Goal: Transaction & Acquisition: Purchase product/service

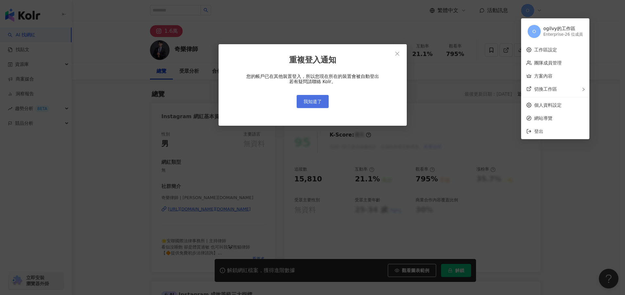
click at [316, 102] on span "我知道了" at bounding box center [313, 101] width 18 height 5
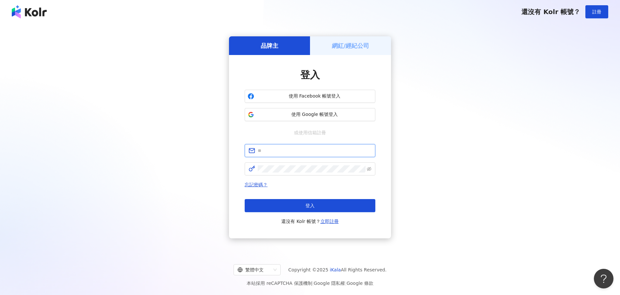
type input "**********"
click at [294, 198] on div "忘記密碼？ 登入 還沒有 Kolr 帳號？ 立即註冊" at bounding box center [310, 202] width 131 height 44
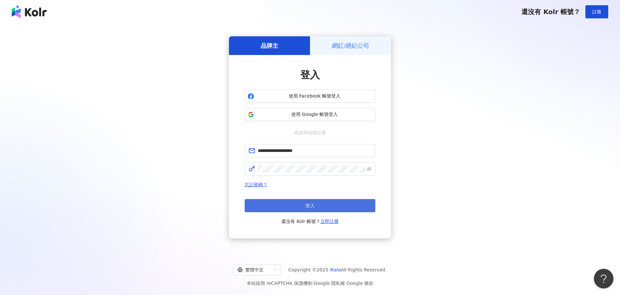
click at [293, 202] on button "登入" at bounding box center [310, 205] width 131 height 13
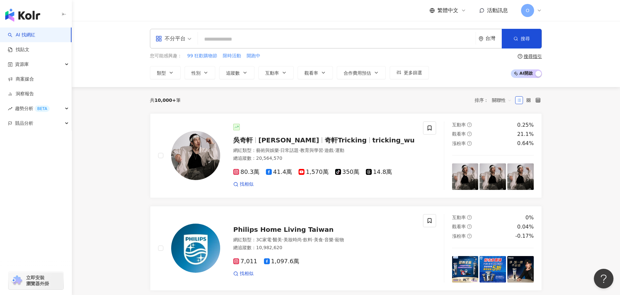
click at [219, 40] on input "search" at bounding box center [337, 39] width 273 height 12
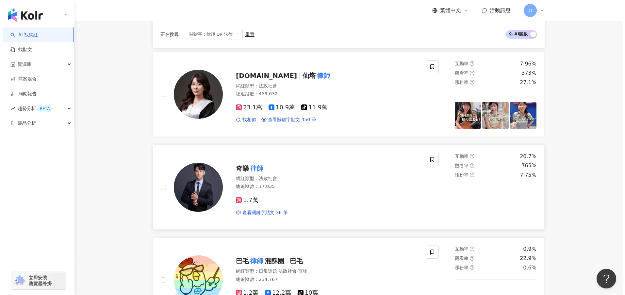
scroll to position [298, 0]
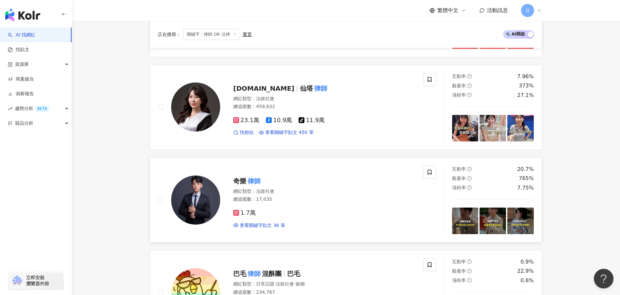
type input "********"
click at [239, 180] on span "奇樂" at bounding box center [239, 181] width 13 height 8
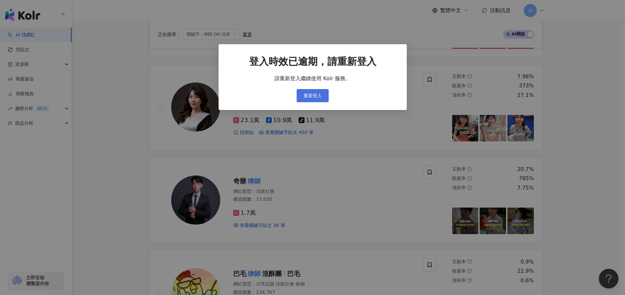
click at [321, 98] on span "重新登入" at bounding box center [313, 95] width 18 height 5
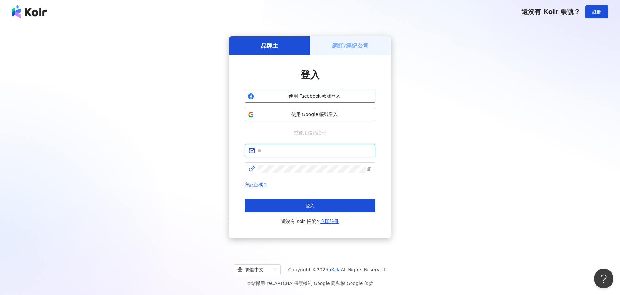
type input "**********"
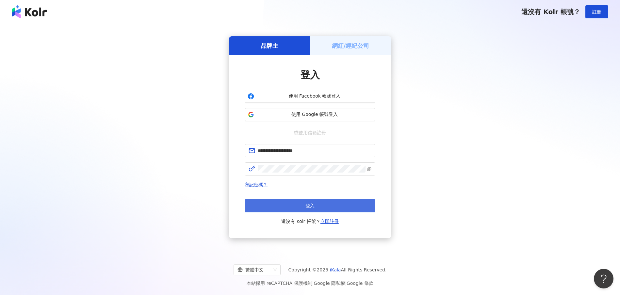
click at [328, 199] on button "登入" at bounding box center [310, 205] width 131 height 13
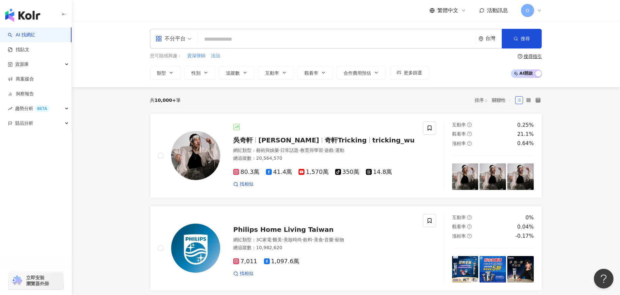
click at [231, 40] on input "search" at bounding box center [337, 39] width 273 height 12
click at [260, 137] on span "Wu Hsuan" at bounding box center [289, 140] width 61 height 8
click at [26, 91] on link "洞察報告" at bounding box center [21, 94] width 26 height 7
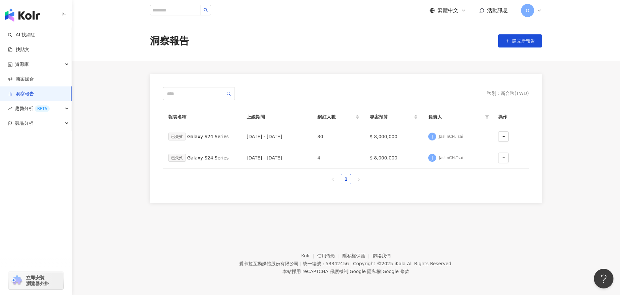
click at [535, 13] on div "O" at bounding box center [531, 10] width 21 height 13
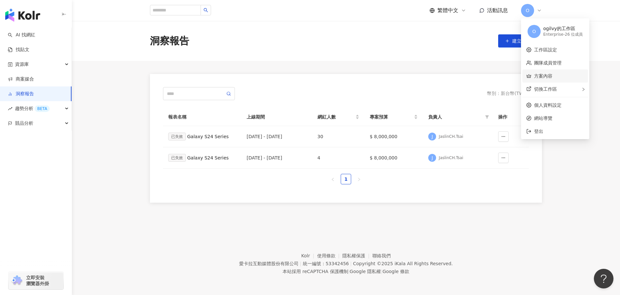
click at [553, 73] on link "方案內容" at bounding box center [543, 75] width 18 height 5
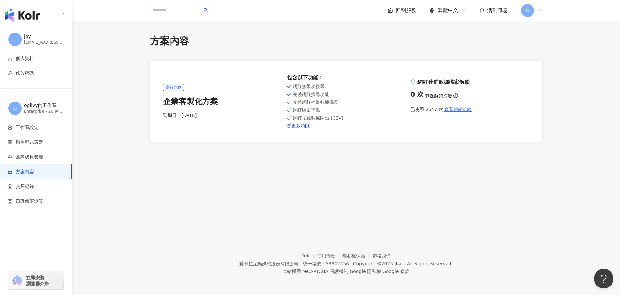
click at [462, 110] on span "查看解鎖紀錄" at bounding box center [458, 109] width 27 height 5
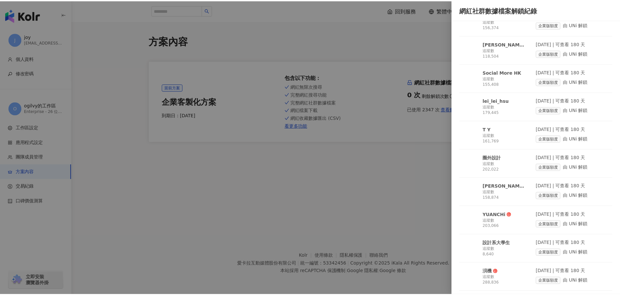
scroll to position [1696, 0]
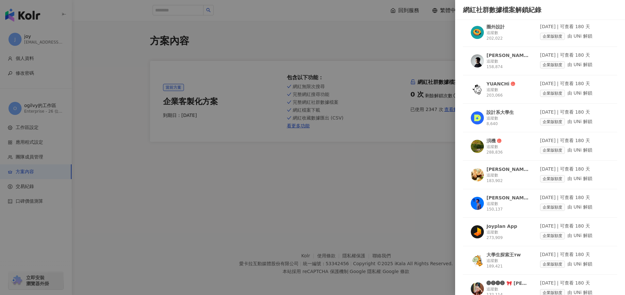
click at [363, 208] on div at bounding box center [312, 147] width 625 height 295
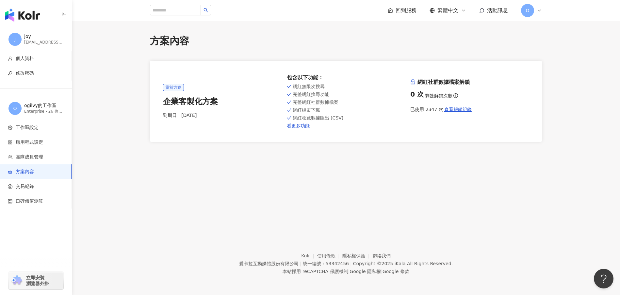
click at [541, 9] on icon at bounding box center [539, 10] width 5 height 5
click at [491, 199] on div "方案內容 當前方案 企業客製化方案 到期日： 2025/10/18 包含以下功能 ： 網紅無限次搜尋 完整網紅搜尋功能 完整網紅社群數據檔案 網紅檔案下載 網…" at bounding box center [346, 121] width 548 height 201
click at [42, 64] on li "個人資料" at bounding box center [36, 58] width 72 height 15
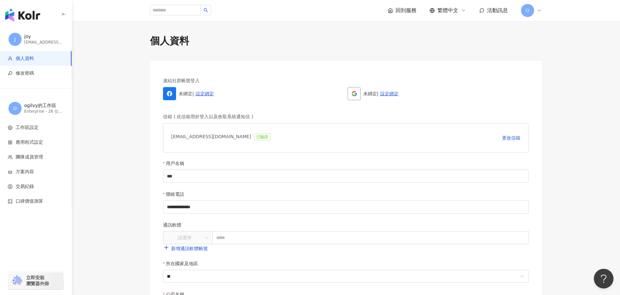
click at [32, 22] on div "button" at bounding box center [36, 13] width 72 height 27
click at [33, 11] on img "button" at bounding box center [22, 14] width 35 height 13
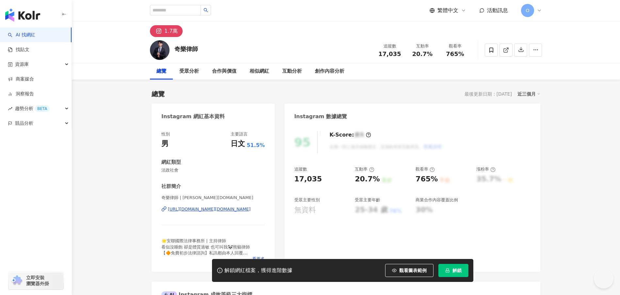
click at [454, 267] on span "解鎖" at bounding box center [457, 269] width 9 height 5
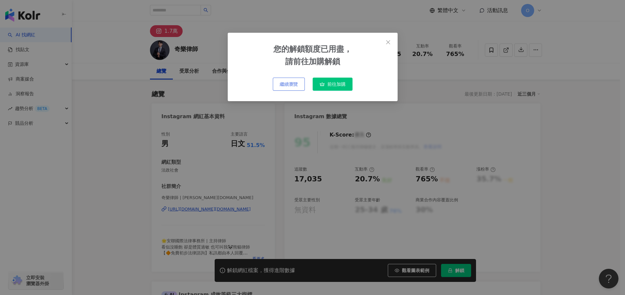
click at [297, 83] on span "繼續瀏覽" at bounding box center [289, 83] width 18 height 5
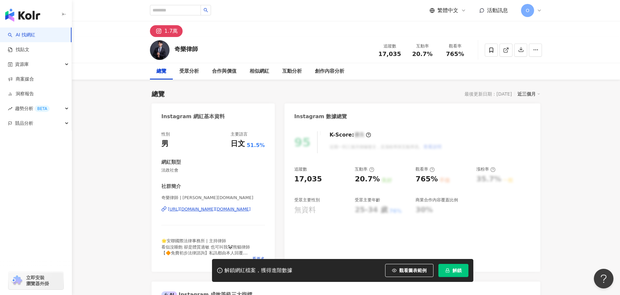
click at [461, 269] on span "解鎖" at bounding box center [457, 269] width 9 height 5
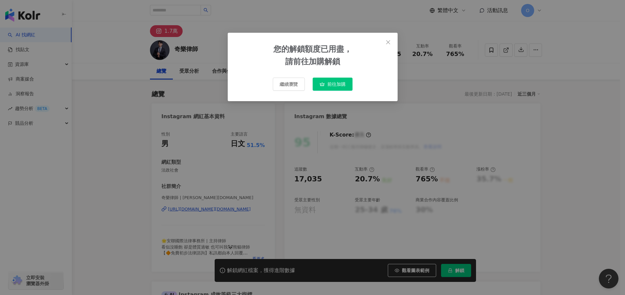
click at [344, 81] on span "前往加購" at bounding box center [337, 83] width 18 height 5
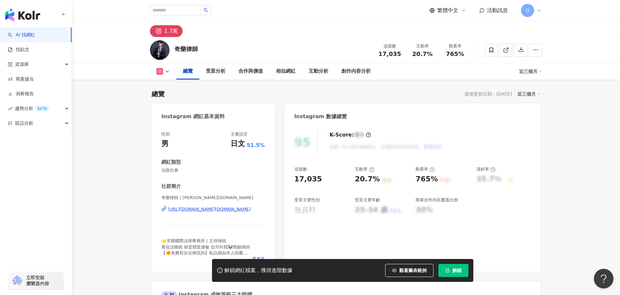
click at [461, 273] on span "解鎖" at bounding box center [457, 269] width 9 height 5
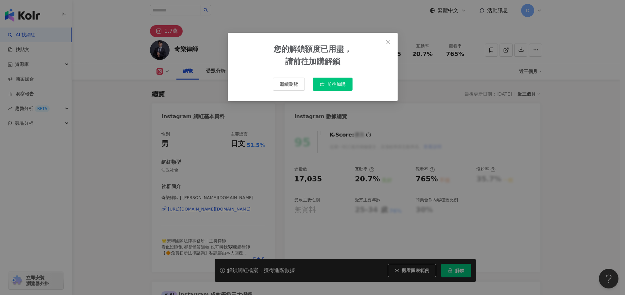
click at [332, 86] on span "前往加購" at bounding box center [337, 83] width 18 height 5
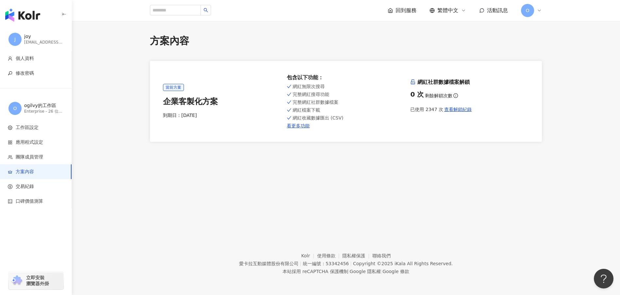
click at [539, 12] on icon at bounding box center [539, 10] width 5 height 5
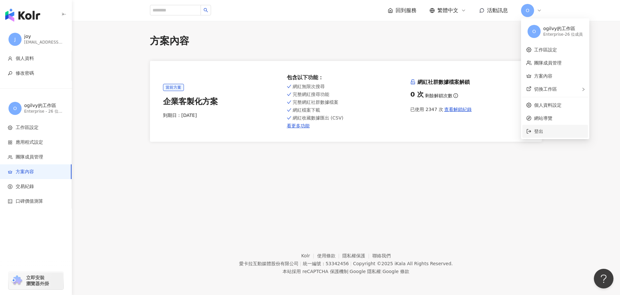
click at [557, 134] on span "登出" at bounding box center [559, 130] width 50 height 7
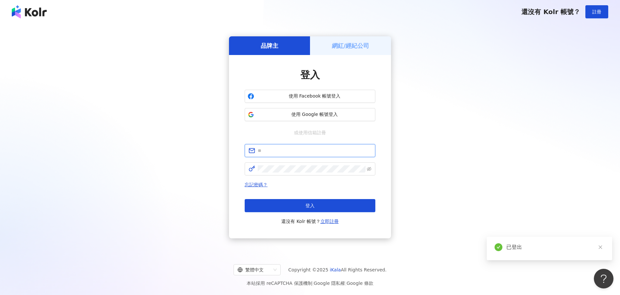
type input "**********"
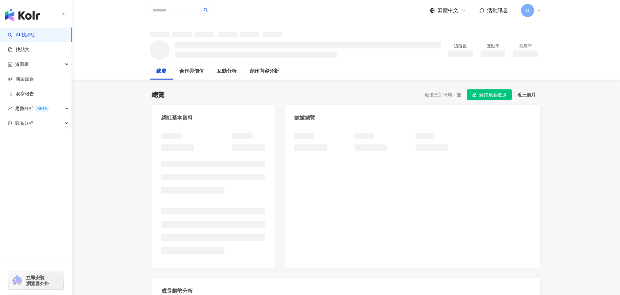
click at [490, 96] on span "解鎖最新數據" at bounding box center [493, 95] width 27 height 10
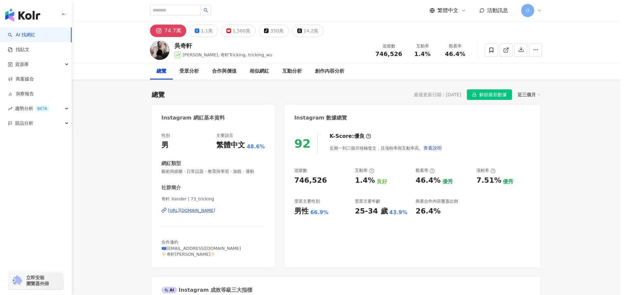
click at [498, 96] on div "您的解鎖額度已用盡， 請前往加購解鎖 繼續瀏覽 前往加購" at bounding box center [312, 147] width 625 height 295
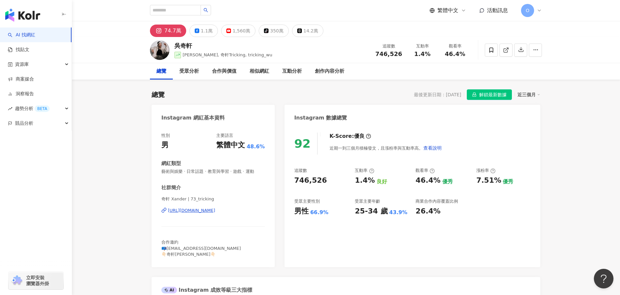
click at [494, 94] on span "解鎖最新數據" at bounding box center [493, 95] width 27 height 10
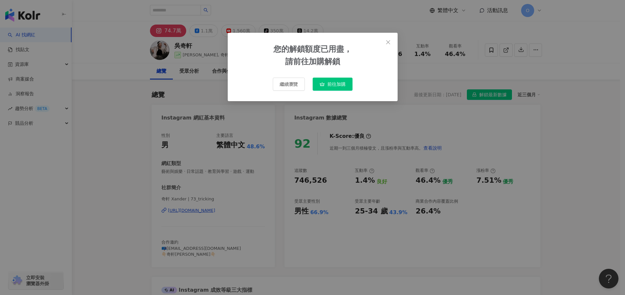
click at [339, 85] on span "前往加購" at bounding box center [337, 83] width 18 height 5
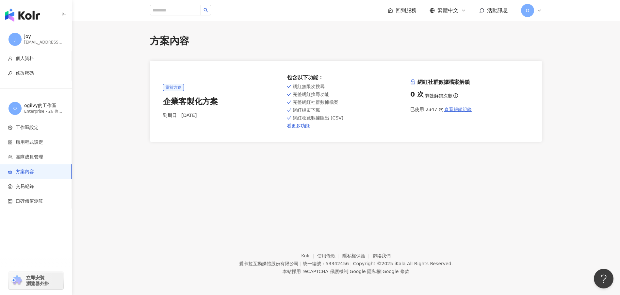
click at [445, 110] on span "查看解鎖紀錄" at bounding box center [458, 109] width 27 height 5
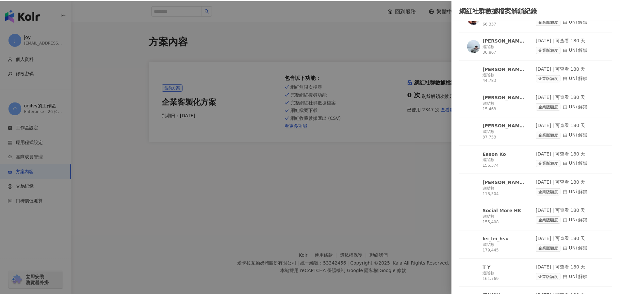
scroll to position [1656, 0]
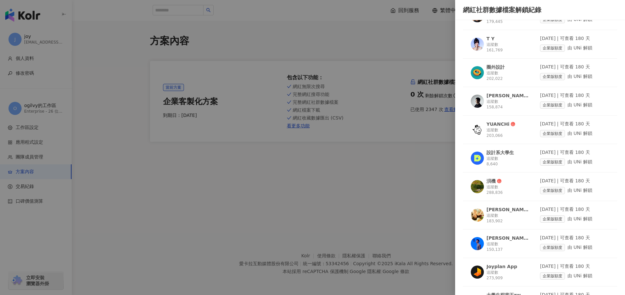
click at [423, 181] on div at bounding box center [312, 147] width 625 height 295
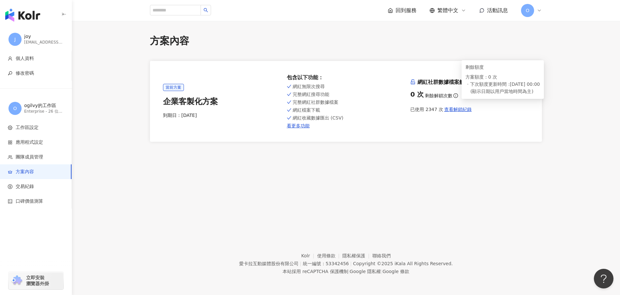
click at [454, 95] on icon "info-circle" at bounding box center [456, 95] width 5 height 5
